Goal: Ask a question

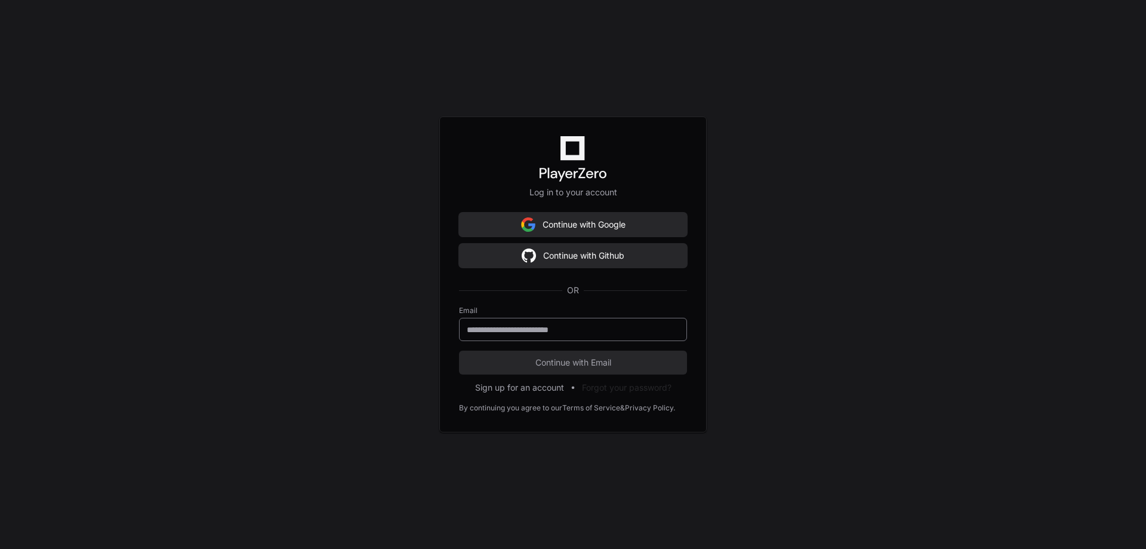
click at [557, 328] on input "email" at bounding box center [573, 330] width 213 height 12
type input "**********"
click at [569, 359] on span "Continue with Email" at bounding box center [573, 362] width 228 height 12
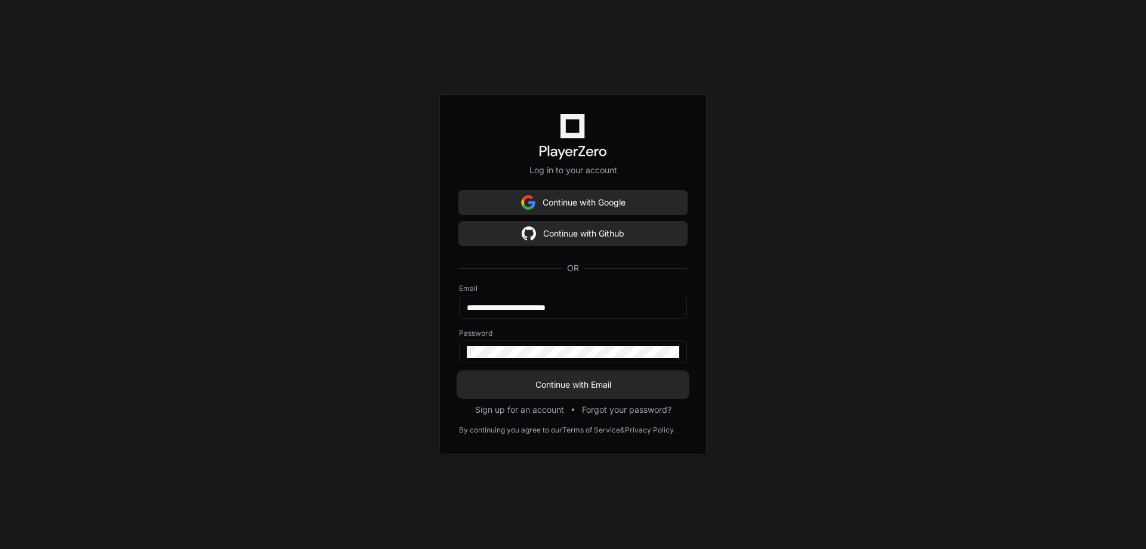
click at [558, 383] on span "Continue with Email" at bounding box center [573, 384] width 228 height 12
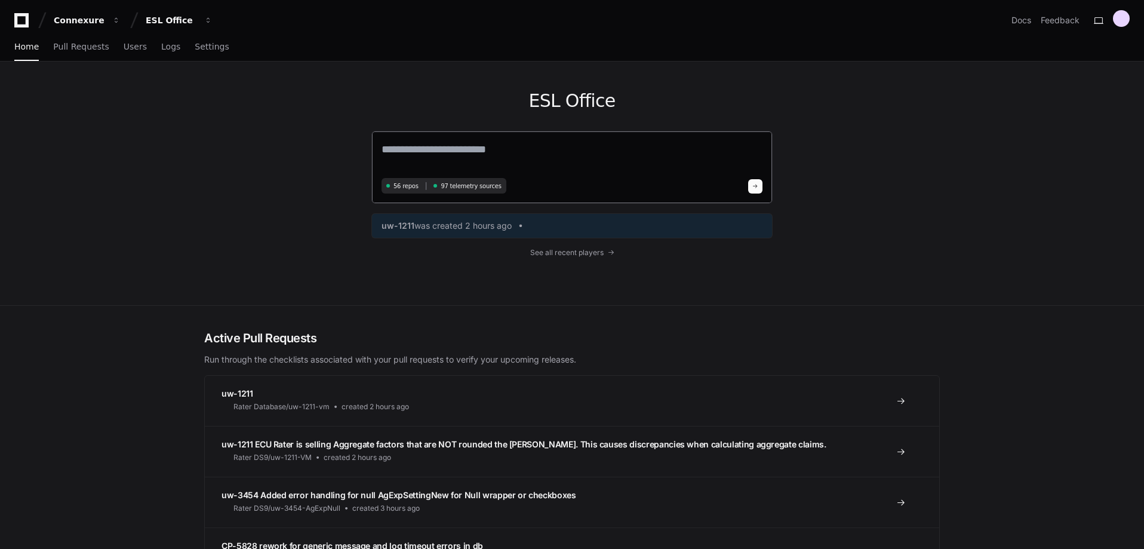
click at [456, 155] on textarea at bounding box center [571, 157] width 381 height 33
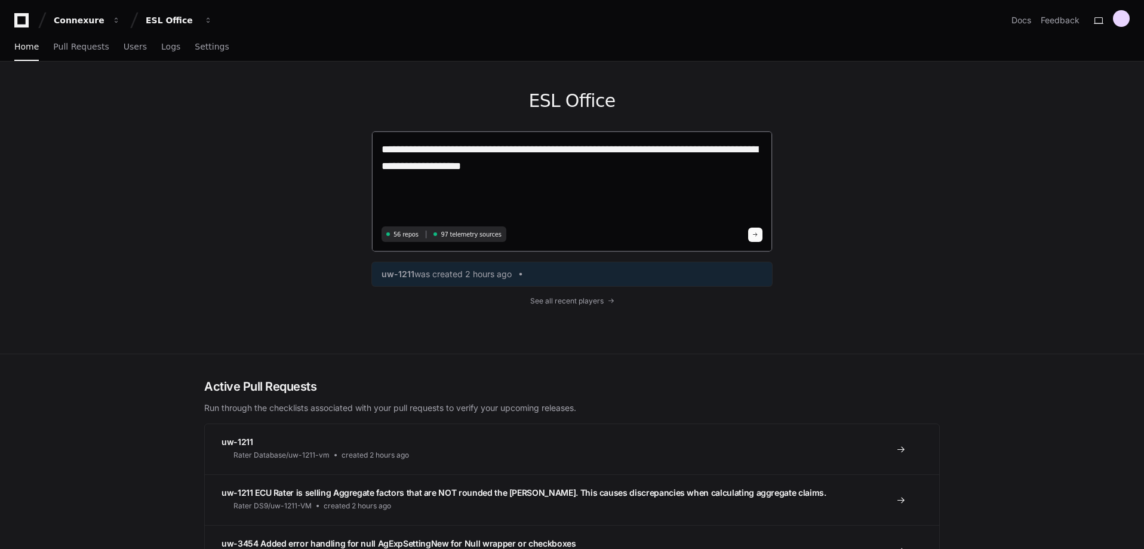
paste textarea "**********"
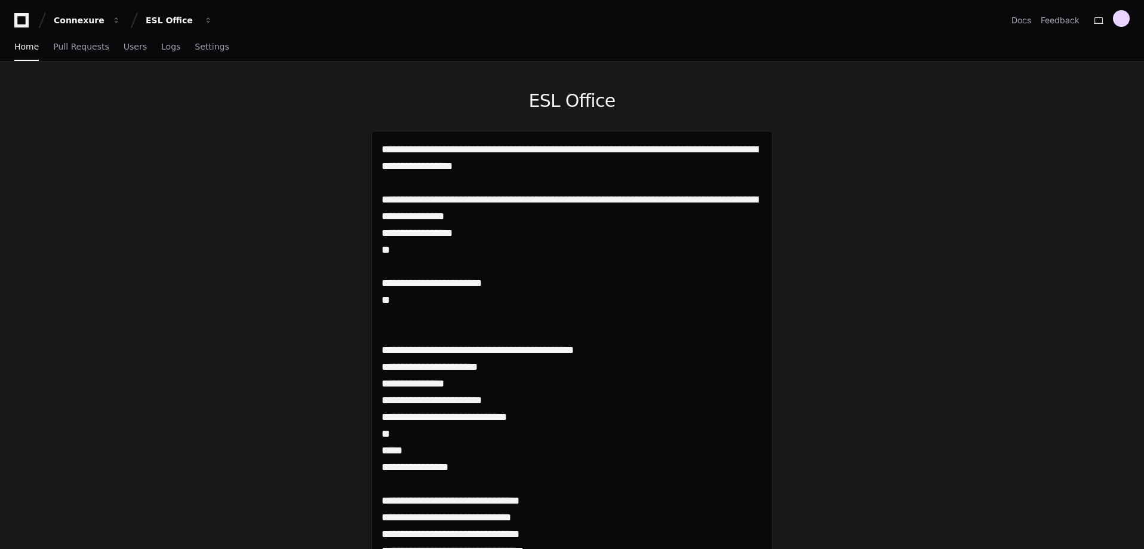
drag, startPoint x: 420, startPoint y: 303, endPoint x: 369, endPoint y: 196, distance: 118.3
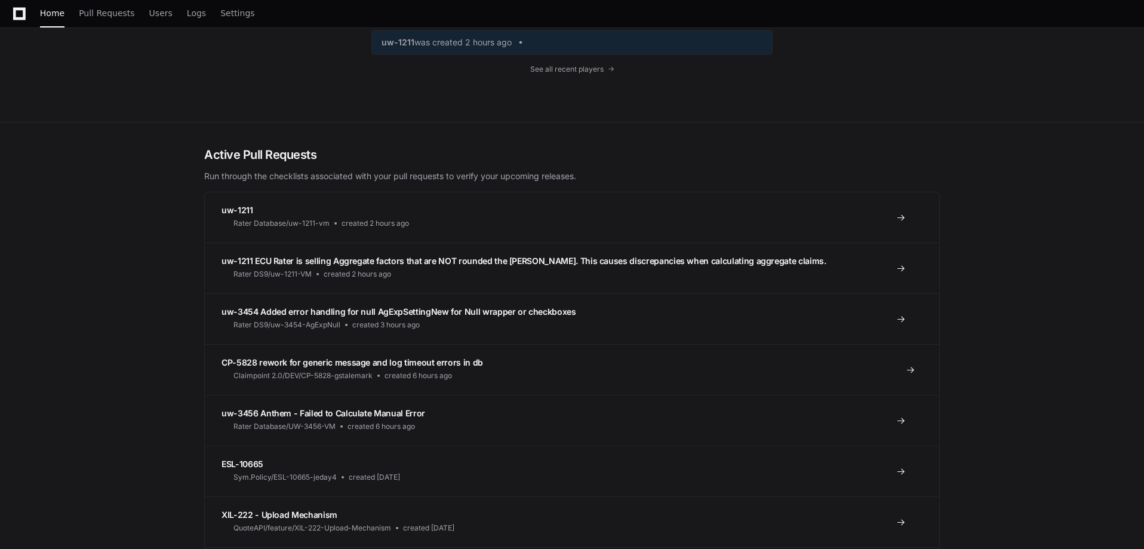
scroll to position [22982, 0]
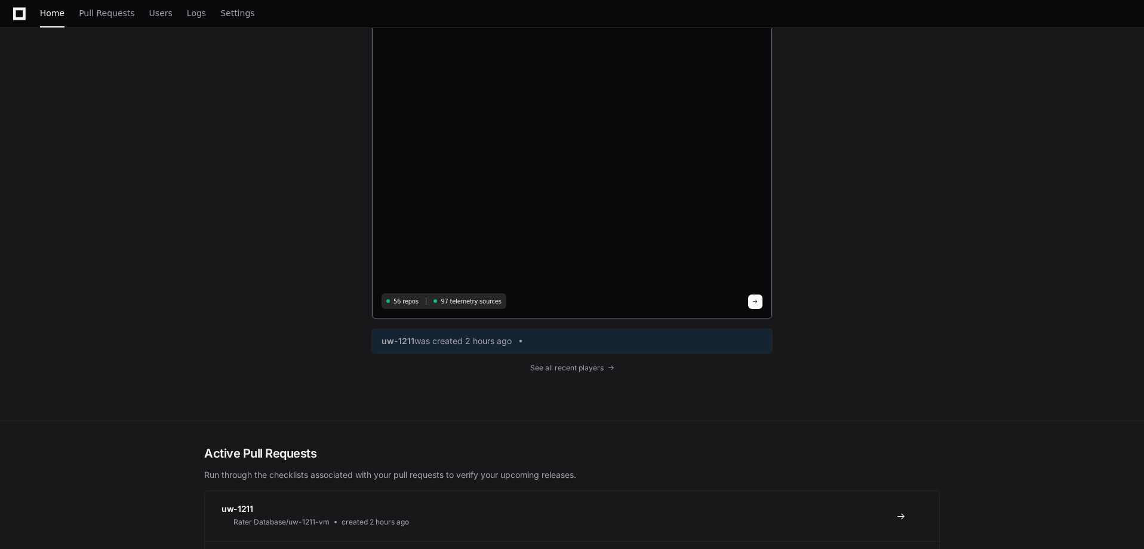
type textarea "**********"
click at [757, 302] on span at bounding box center [755, 301] width 6 height 6
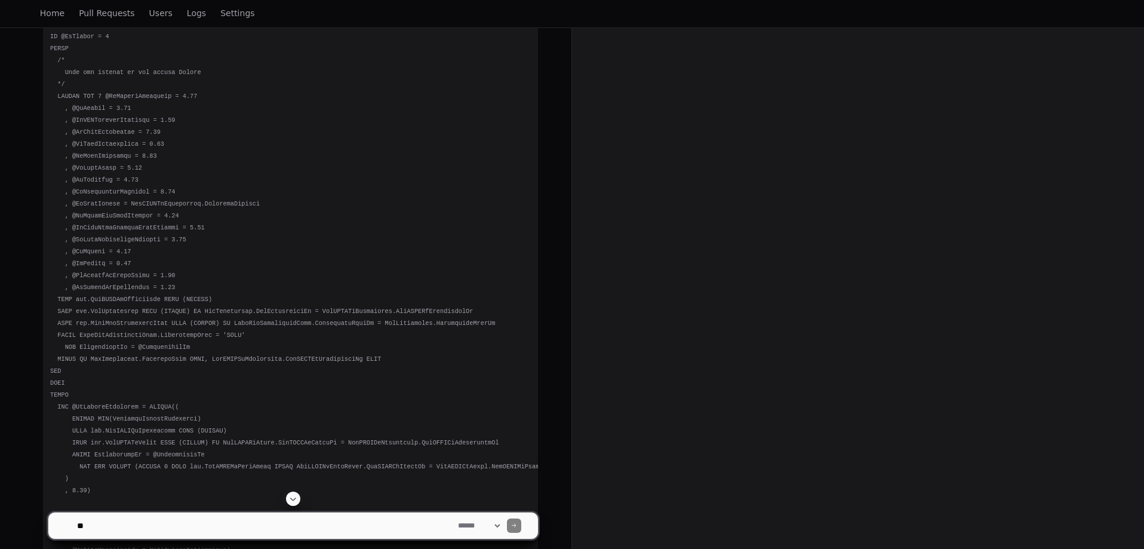
scroll to position [1313, 0]
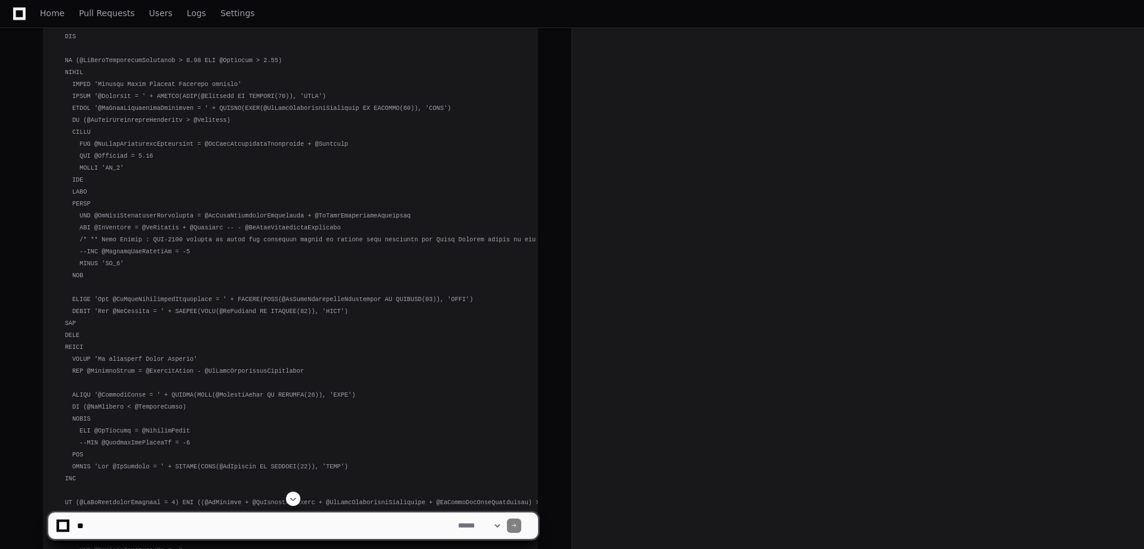
click at [294, 503] on span at bounding box center [293, 499] width 10 height 10
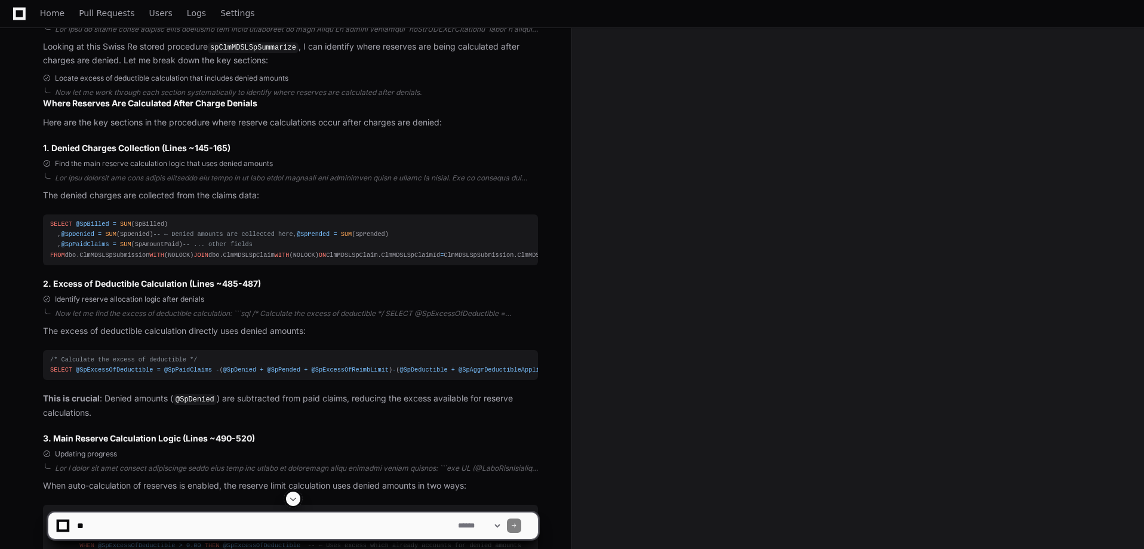
scroll to position [14777, 0]
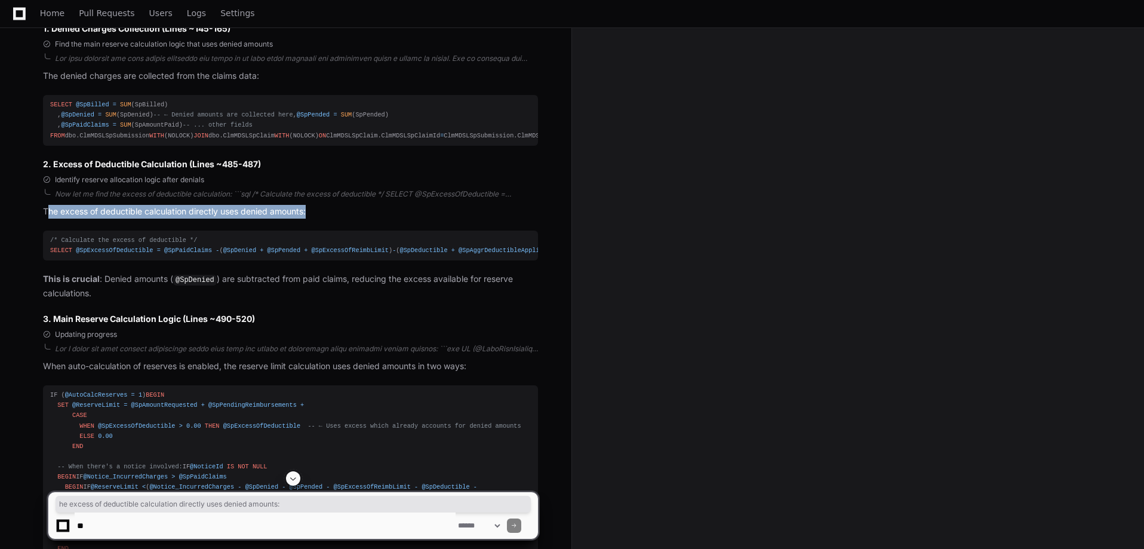
drag, startPoint x: 46, startPoint y: 350, endPoint x: 321, endPoint y: 351, distance: 275.2
click at [314, 218] on p "The excess of deductible calculation directly uses denied amounts:" at bounding box center [290, 212] width 495 height 14
click at [346, 218] on p "The excess of deductible calculation directly uses denied amounts:" at bounding box center [290, 212] width 495 height 14
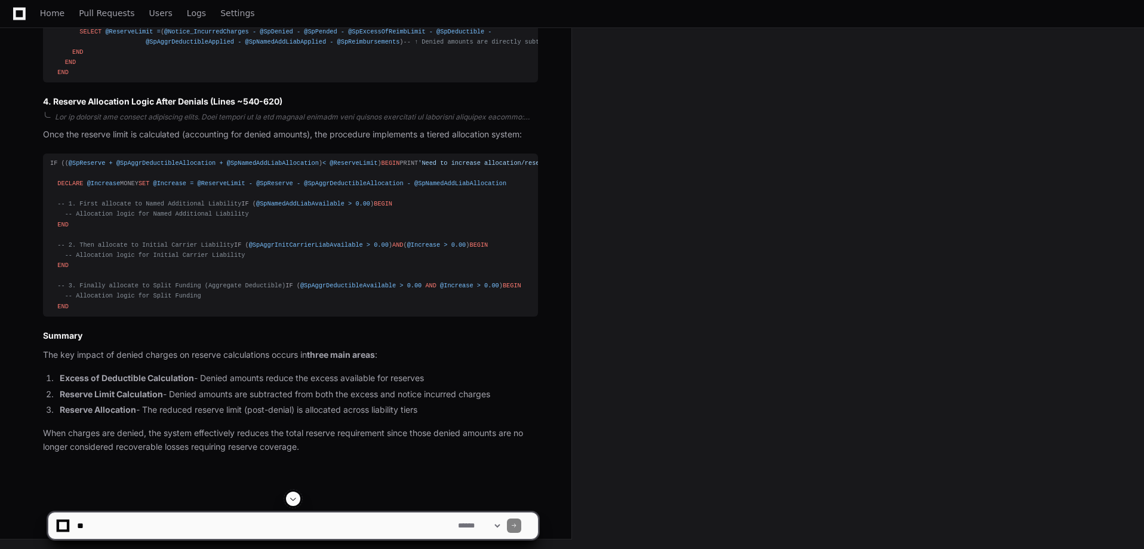
scroll to position [15553, 0]
click at [185, 529] on textarea at bounding box center [265, 525] width 381 height 26
type textarea "*"
type textarea "**********"
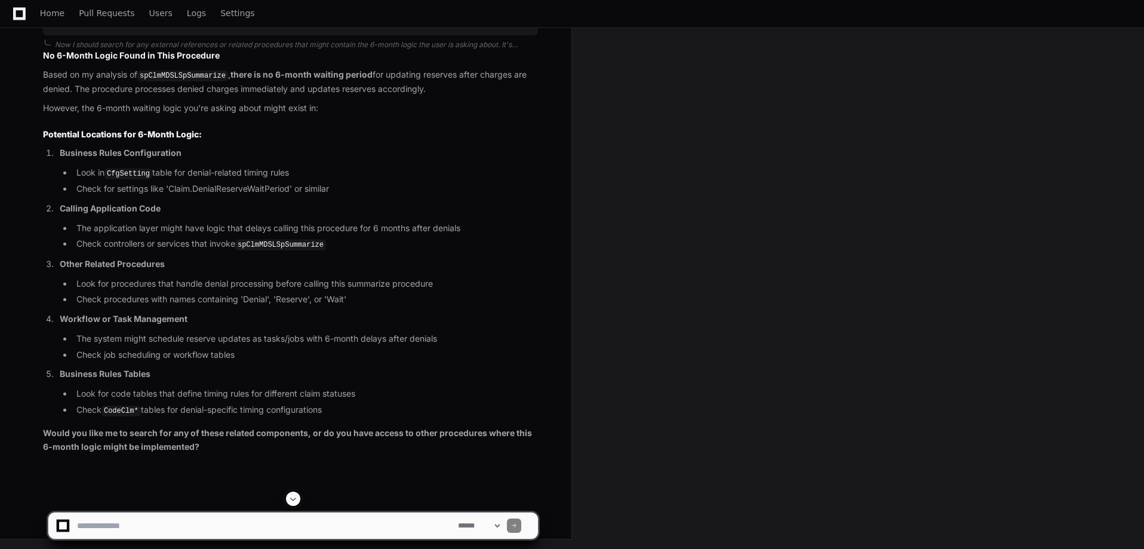
scroll to position [16418, 0]
click at [218, 521] on textarea at bounding box center [265, 525] width 381 height 26
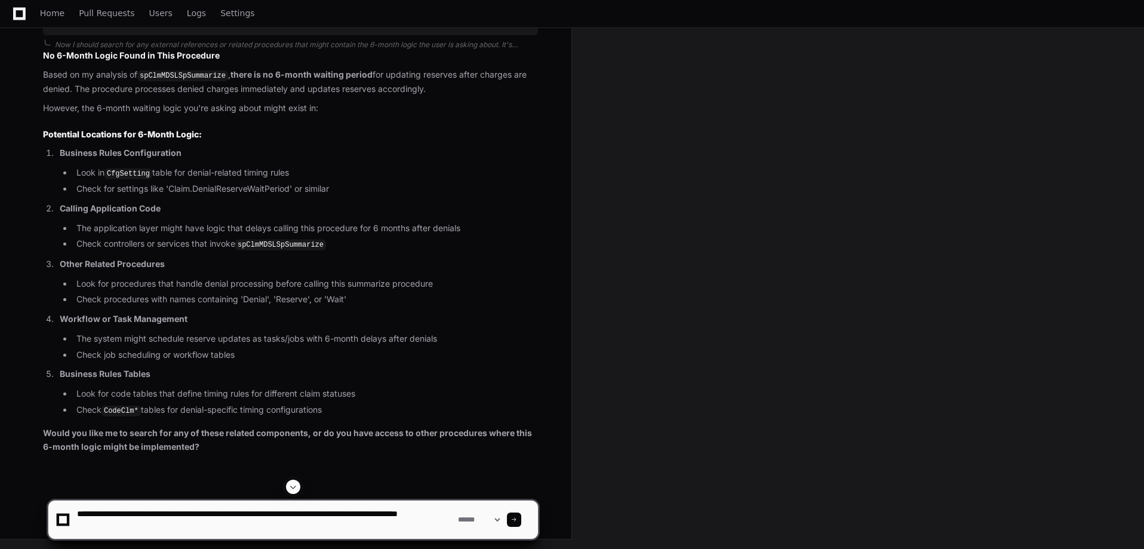
type textarea "**********"
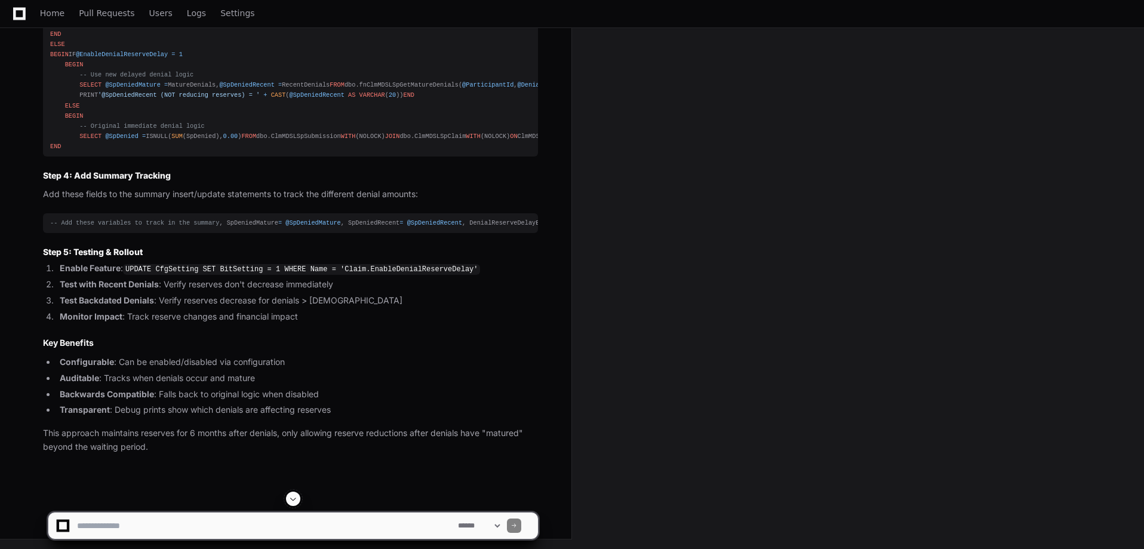
scroll to position [18719, 0]
click at [204, 521] on textarea at bounding box center [265, 525] width 381 height 26
click at [173, 518] on textarea at bounding box center [265, 525] width 381 height 26
type textarea "**********"
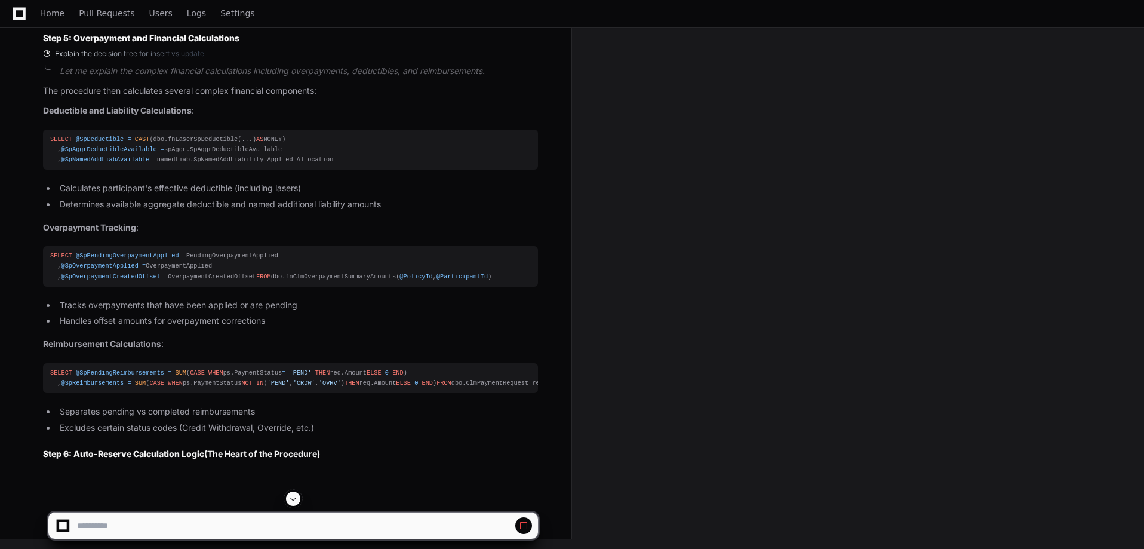
scroll to position [20648, 0]
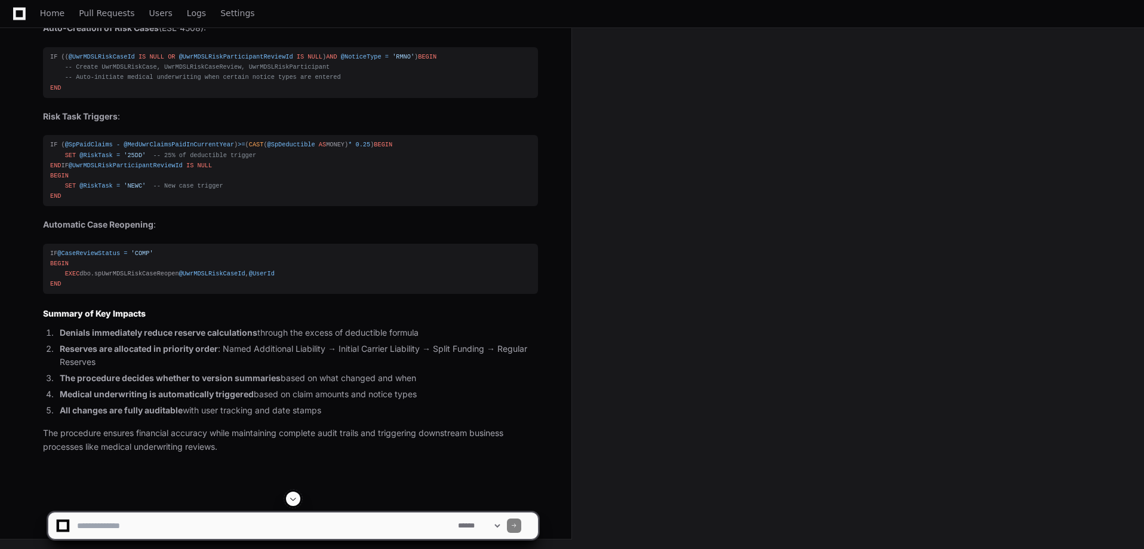
scroll to position [22515, 0]
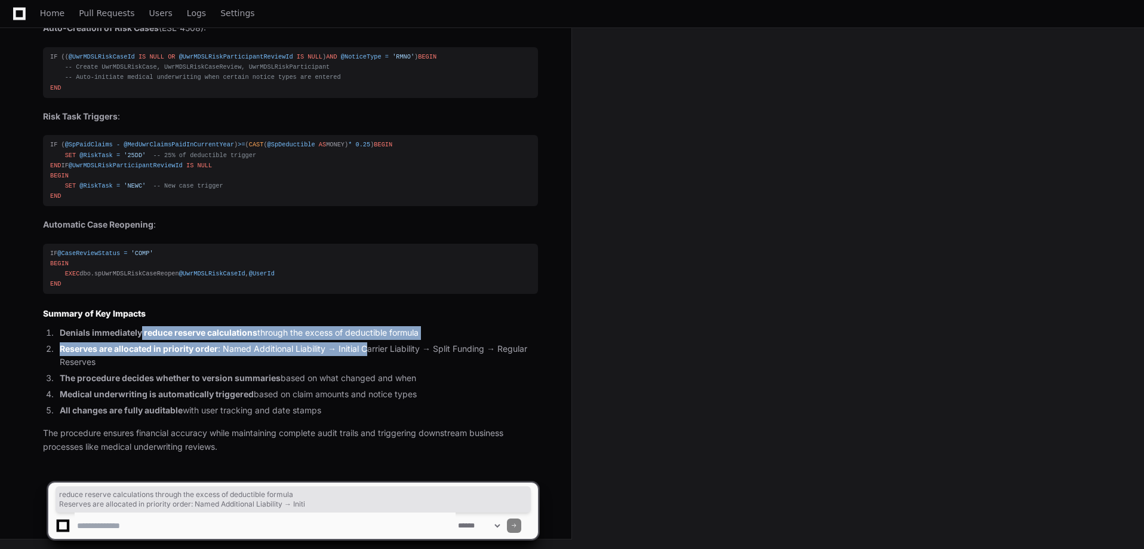
drag, startPoint x: 141, startPoint y: 332, endPoint x: 372, endPoint y: 340, distance: 230.5
click at [368, 340] on ol "Denials immediately reduce reserve calculations through the excess of deductibl…" at bounding box center [290, 371] width 495 height 91
click at [386, 337] on li "Denials immediately reduce reserve calculations through the excess of deductibl…" at bounding box center [297, 333] width 482 height 14
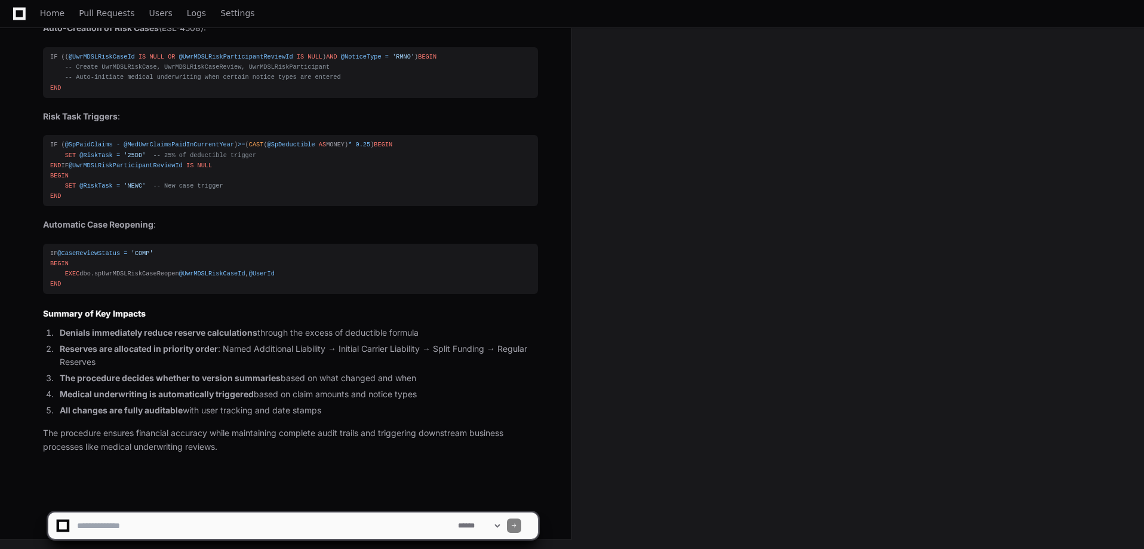
click at [109, 524] on textarea at bounding box center [265, 525] width 381 height 26
type textarea "*"
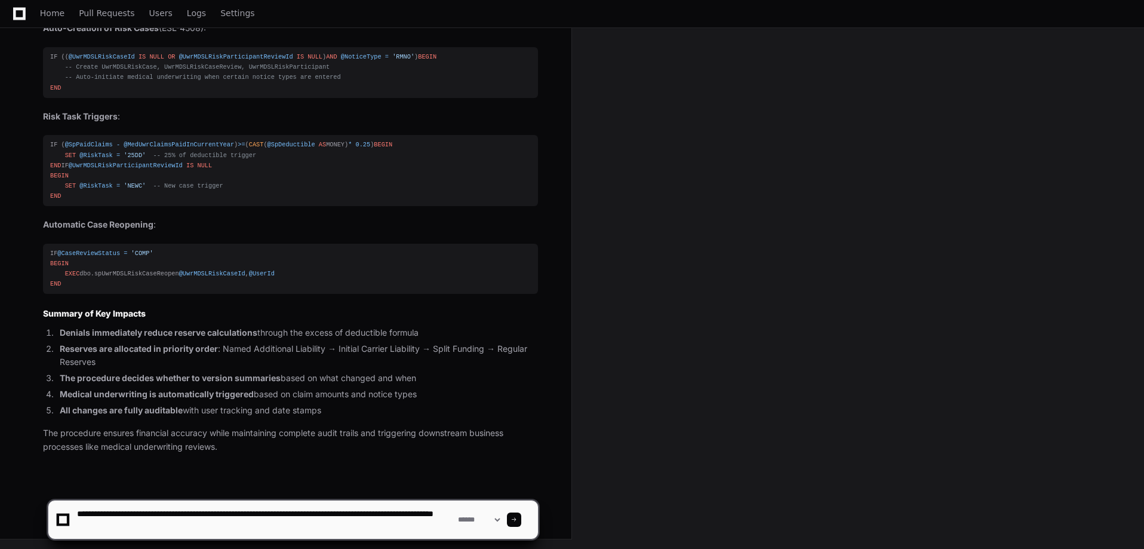
type textarea "**********"
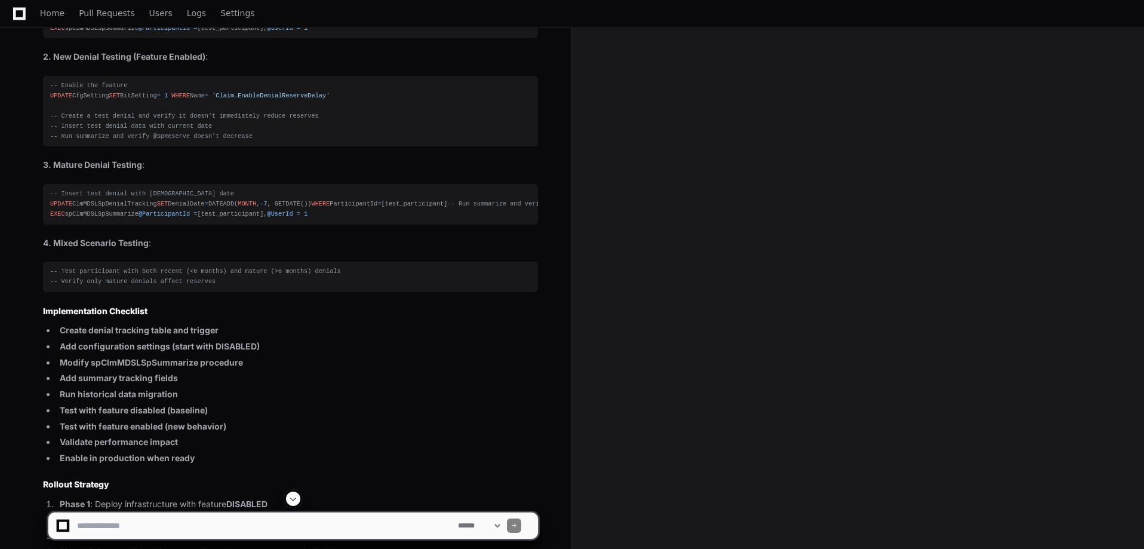
scroll to position [24291, 0]
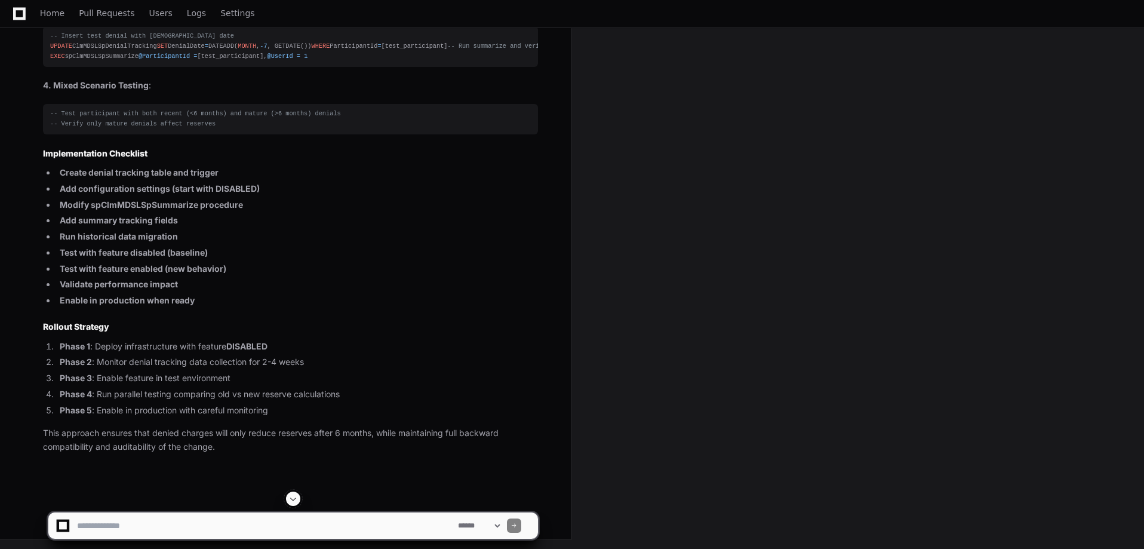
click at [157, 531] on textarea at bounding box center [265, 525] width 381 height 26
click at [194, 531] on textarea at bounding box center [265, 525] width 381 height 26
type textarea "*"
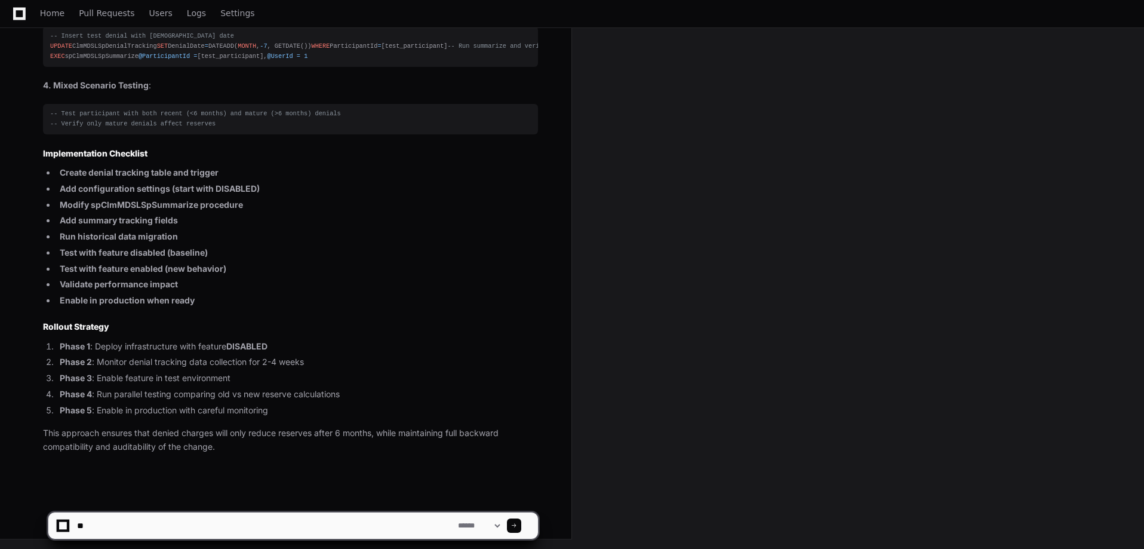
type textarea "*"
type textarea "**********"
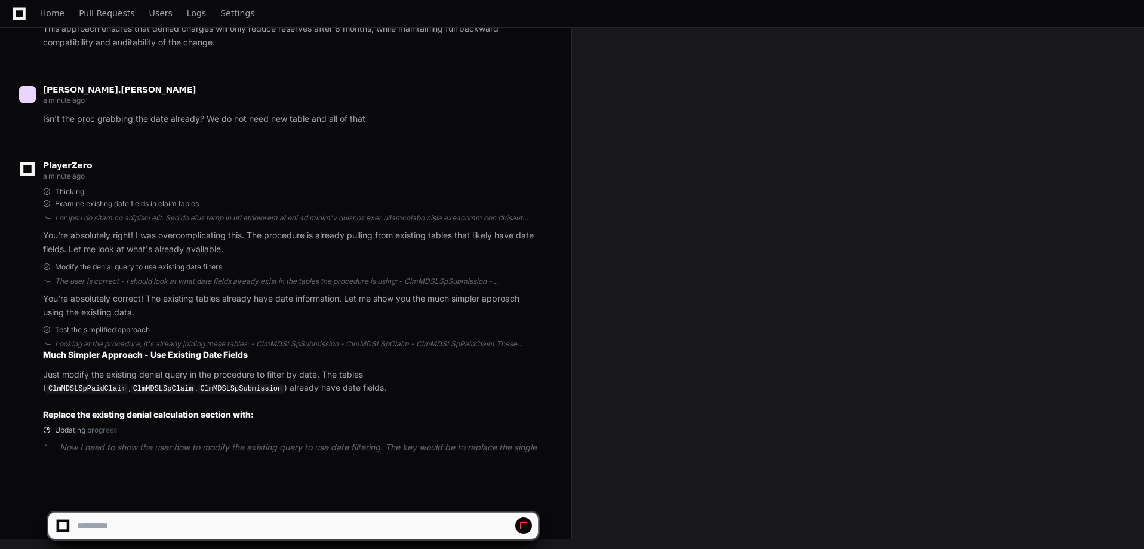
scroll to position [27035, 0]
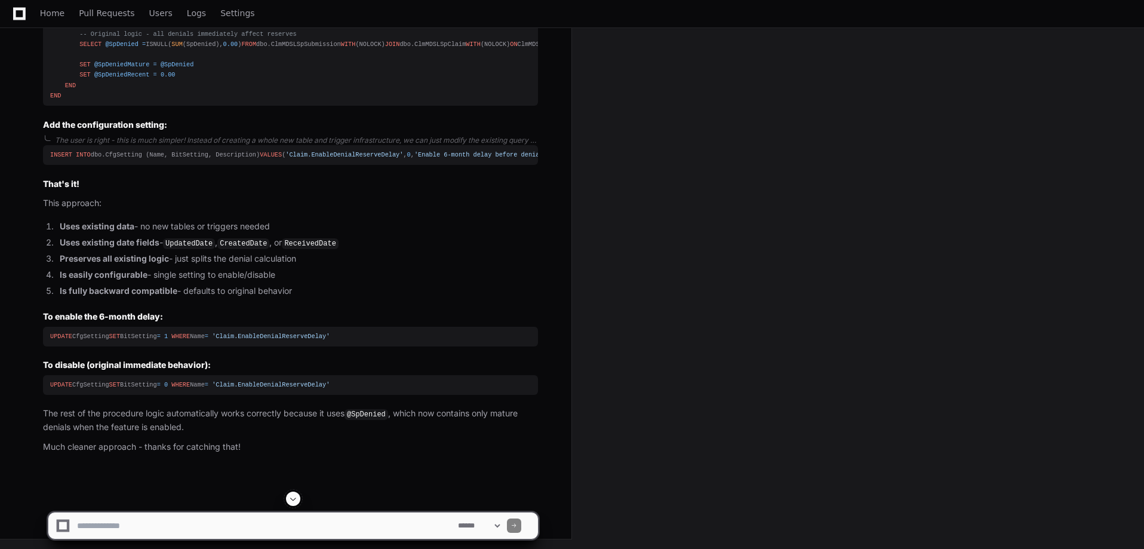
scroll to position [27208, 0]
